Goal: Find specific page/section: Locate a particular part of the current website

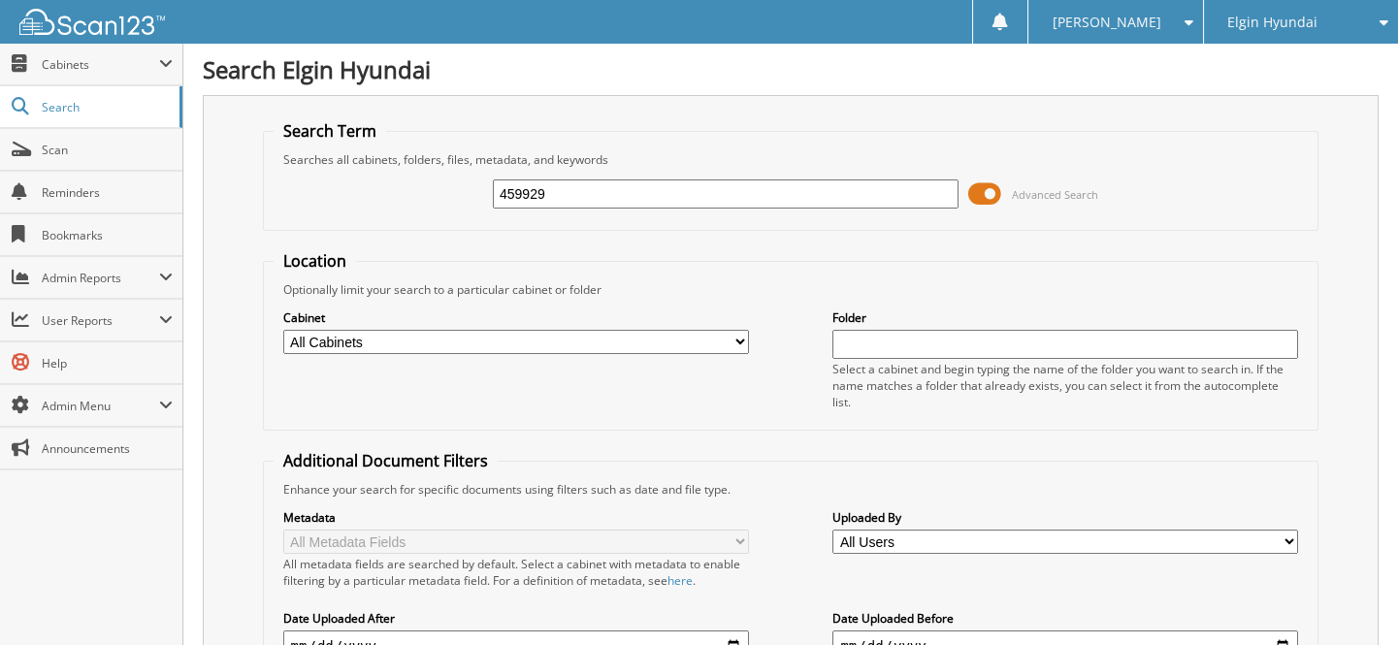
type input "459929"
click at [724, 192] on input "459929" at bounding box center [726, 193] width 466 height 29
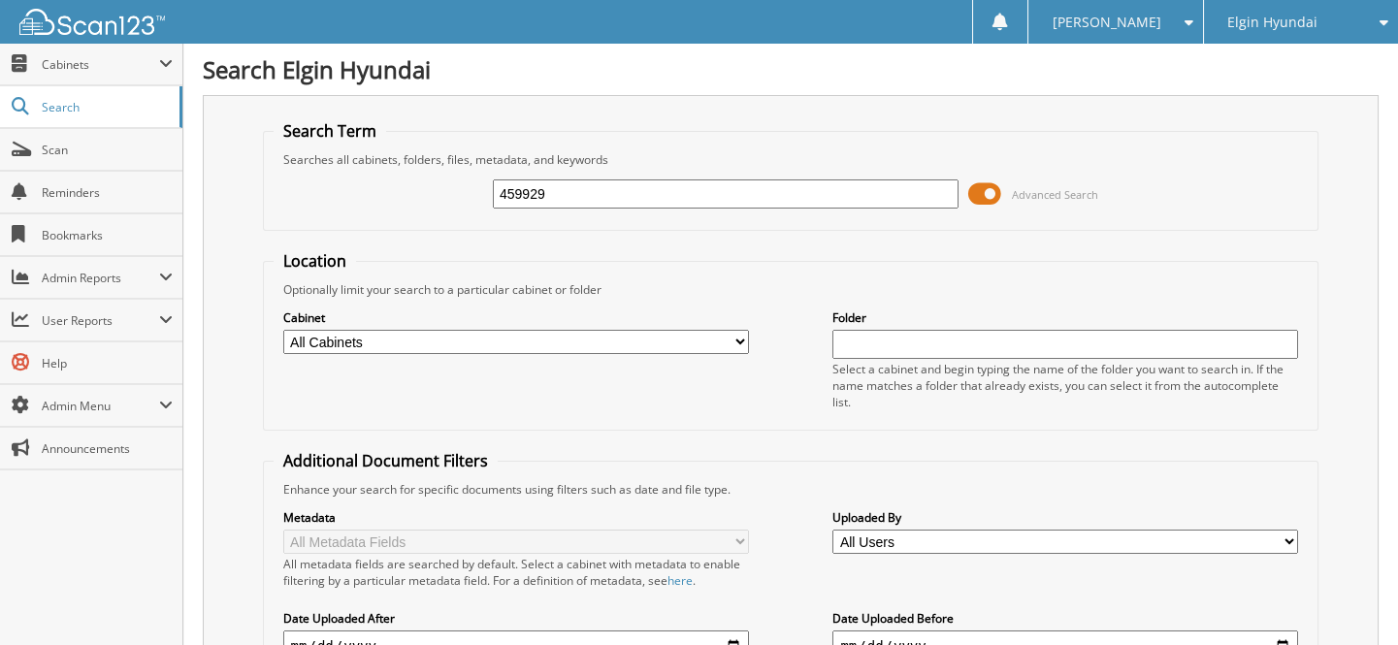
paste input "W8961"
type input "W8961"
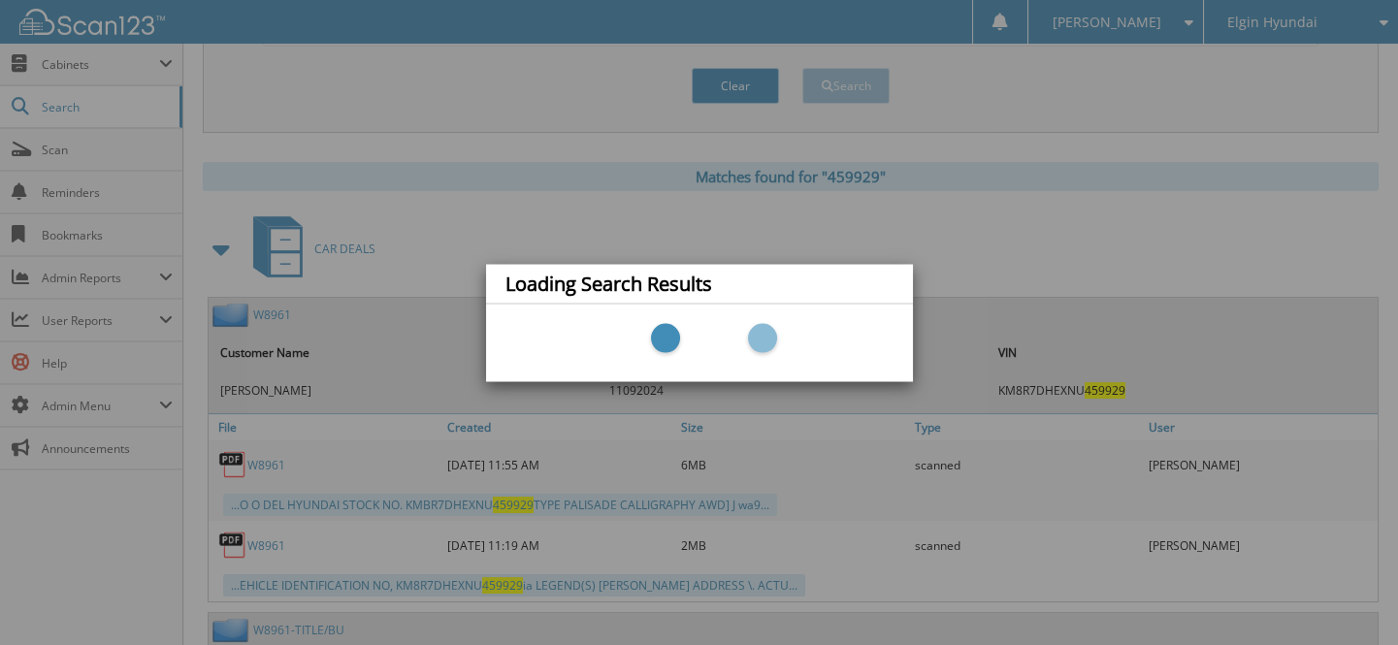
scroll to position [955, 0]
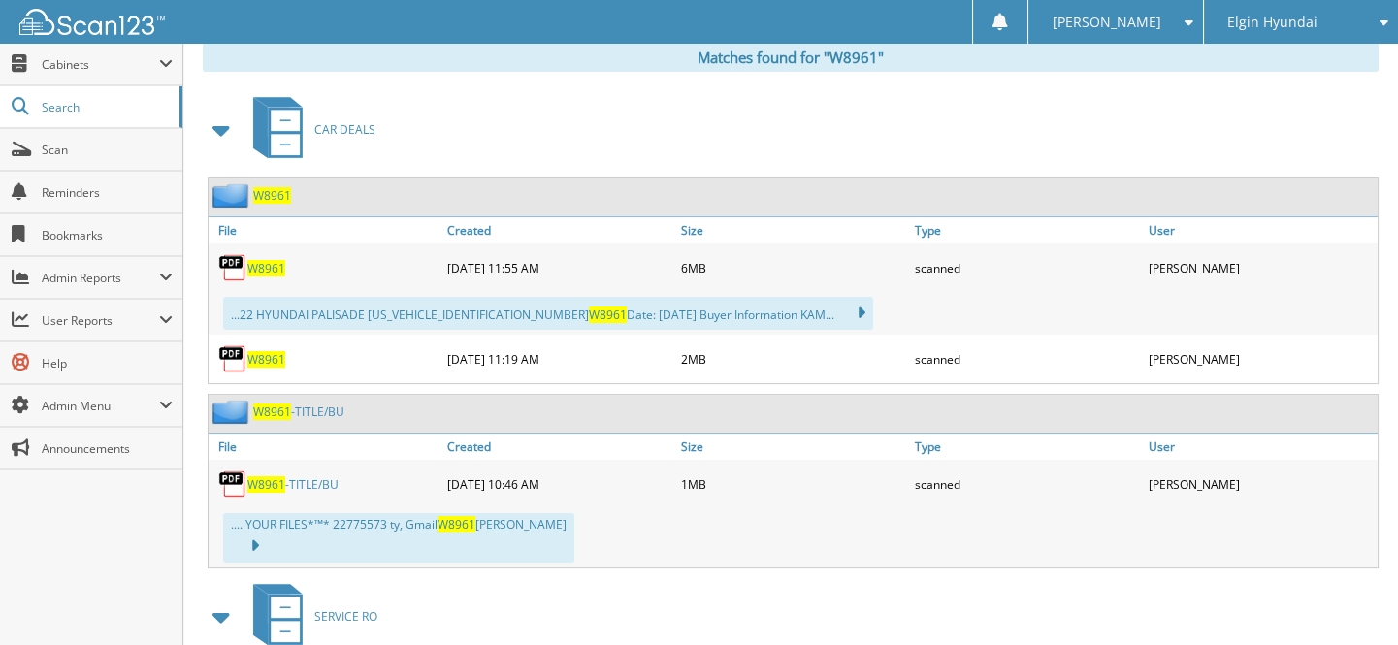
scroll to position [793, 0]
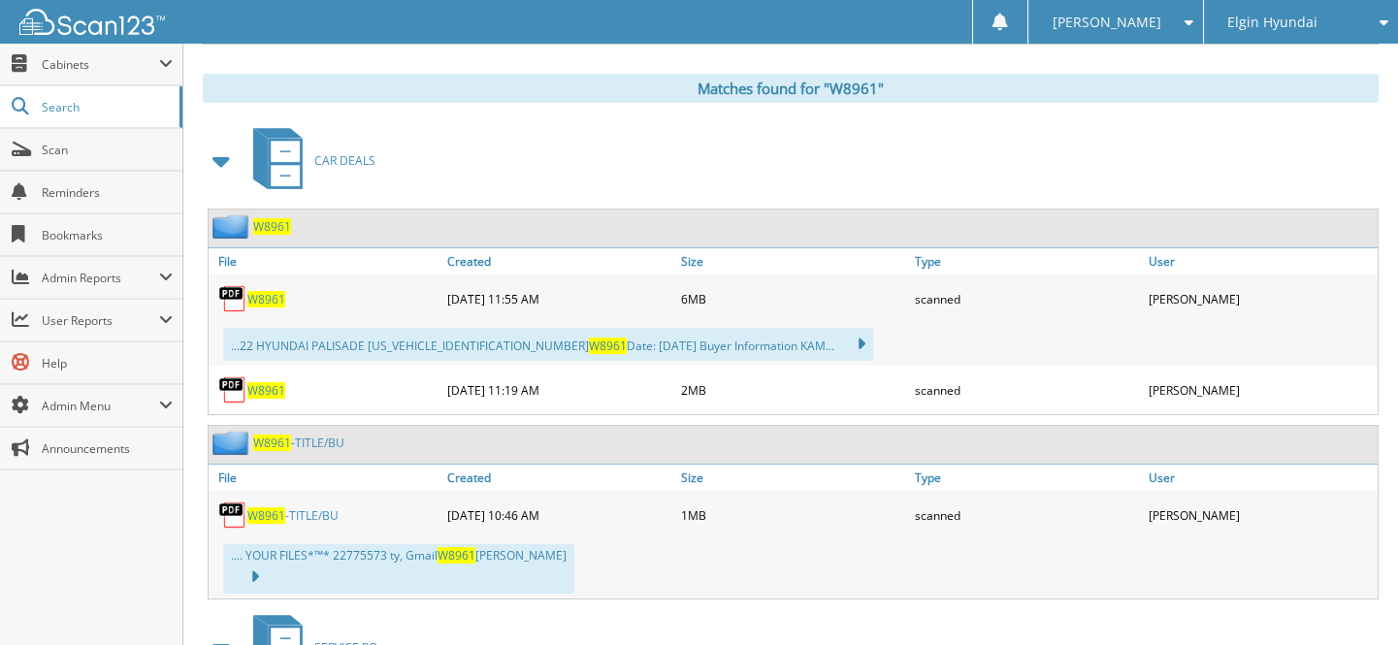
click at [272, 279] on div "W8961" at bounding box center [326, 298] width 234 height 39
click at [281, 294] on div "W8961" at bounding box center [326, 298] width 234 height 39
click at [264, 291] on span "W8961" at bounding box center [266, 299] width 38 height 16
click at [272, 507] on span "W8961" at bounding box center [266, 515] width 38 height 16
click at [1017, 2] on link at bounding box center [999, 22] width 35 height 44
